Goal: Task Accomplishment & Management: Complete application form

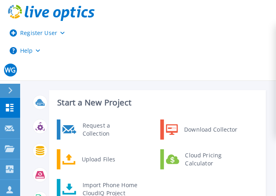
click at [142, 60] on div "WG Dell User Wayne Gairy Wayne.Gairy@dell.com Dell My Profile Log Out" at bounding box center [138, 70] width 276 height 21
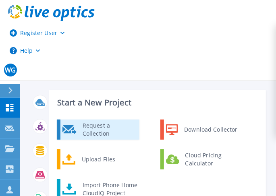
click at [109, 128] on div "Request a Collection" at bounding box center [108, 130] width 59 height 16
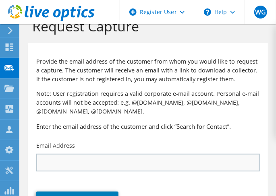
scroll to position [27, 0]
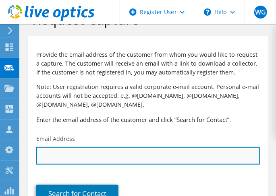
drag, startPoint x: 86, startPoint y: 165, endPoint x: 86, endPoint y: 161, distance: 4.1
click at [86, 164] on input "text" at bounding box center [148, 156] width 224 height 18
type input "[EMAIL_ADDRESS][DOMAIN_NAME]"
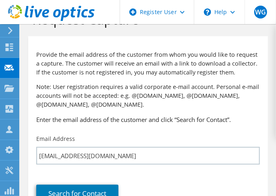
click at [157, 184] on div "Search for Contact" at bounding box center [148, 188] width 240 height 38
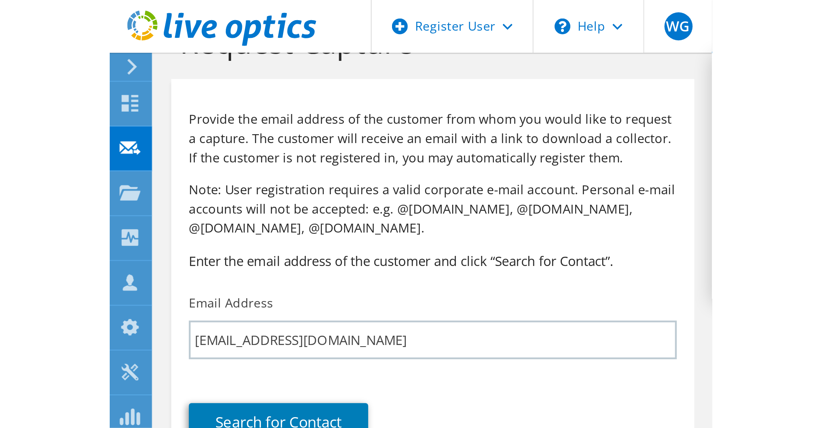
scroll to position [0, 0]
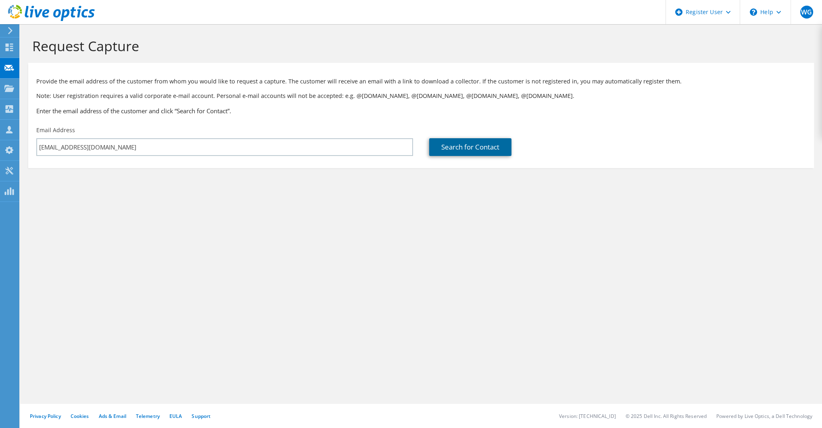
click at [276, 148] on link "Search for Contact" at bounding box center [470, 147] width 82 height 18
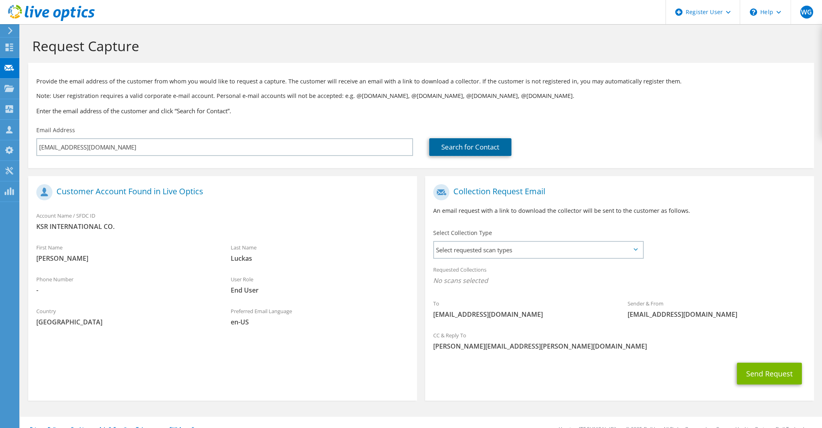
scroll to position [13, 0]
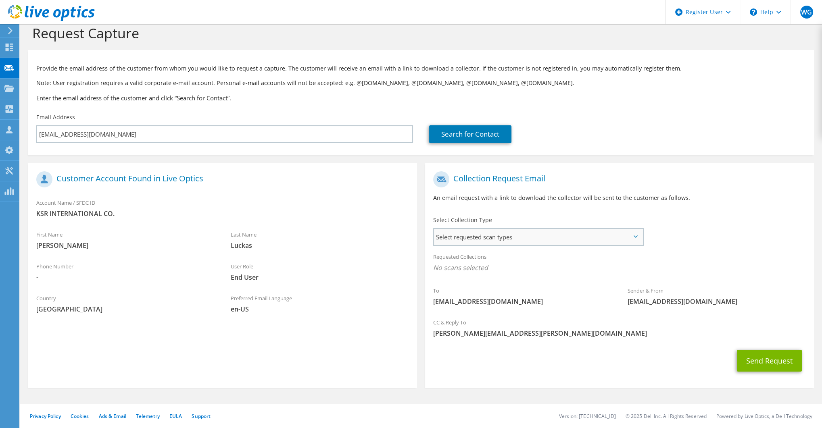
click at [276, 196] on span "Select requested scan types" at bounding box center [538, 237] width 209 height 16
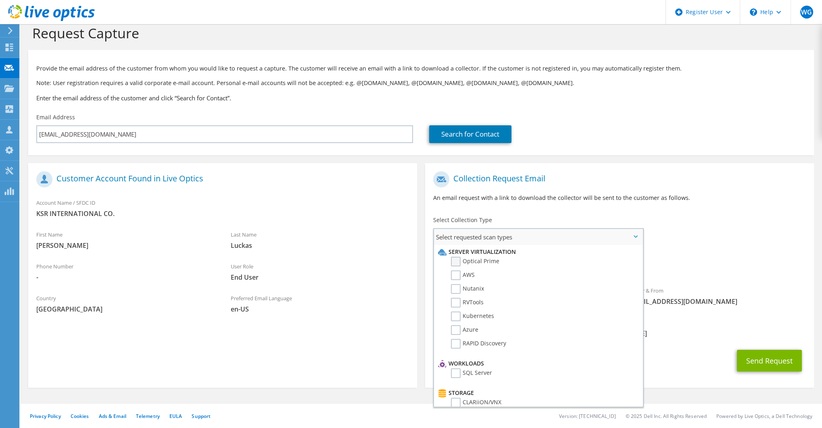
click at [276, 196] on label "Optical Prime" at bounding box center [475, 262] width 48 height 10
click at [0, 0] on input "Optical Prime" at bounding box center [0, 0] width 0 height 0
click at [276, 196] on div "Send Request" at bounding box center [619, 363] width 389 height 30
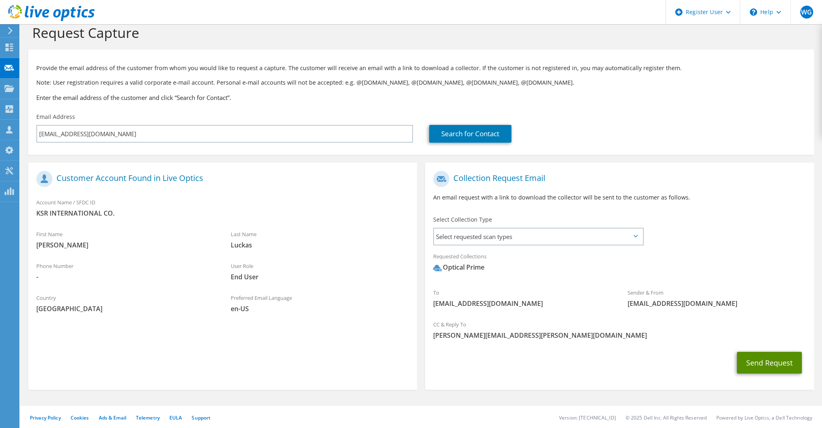
click at [276, 196] on button "Send Request" at bounding box center [769, 363] width 65 height 22
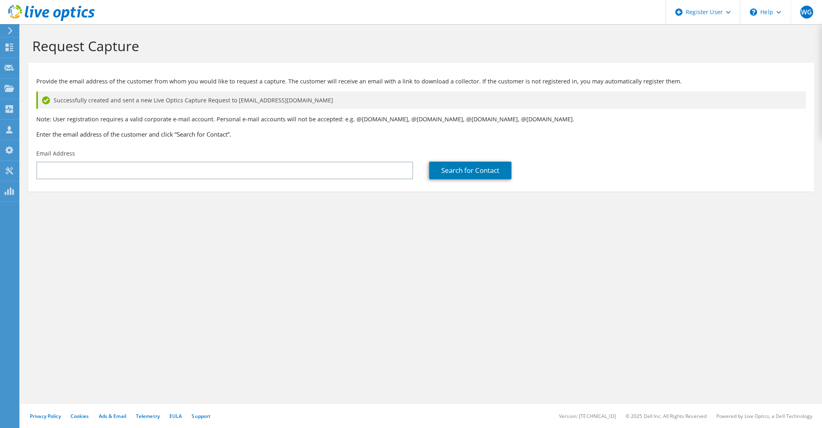
click at [686, 266] on div "Request Capture Provide the email address of the customer from whom you would l…" at bounding box center [421, 226] width 802 height 404
